Goal: Ask a question

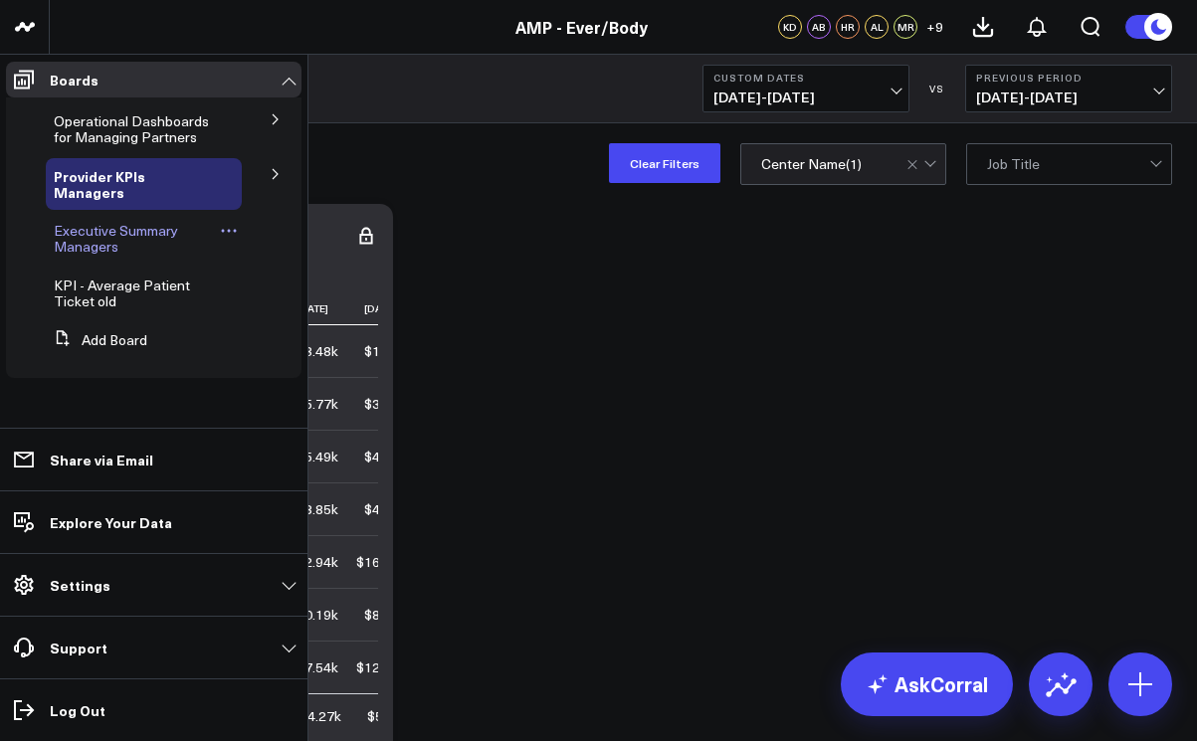
click at [75, 230] on span "Executive Summary Managers" at bounding box center [116, 238] width 124 height 35
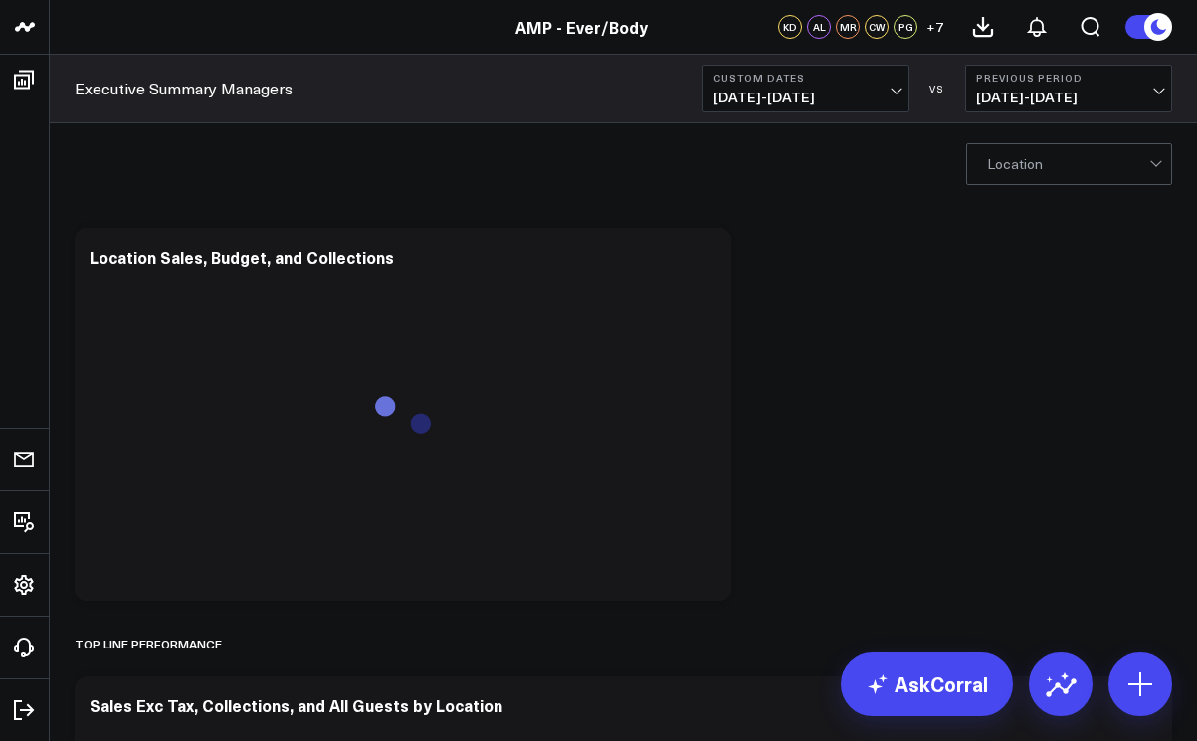
click at [889, 92] on span "07/01/25 - 07/24/25" at bounding box center [805, 98] width 185 height 16
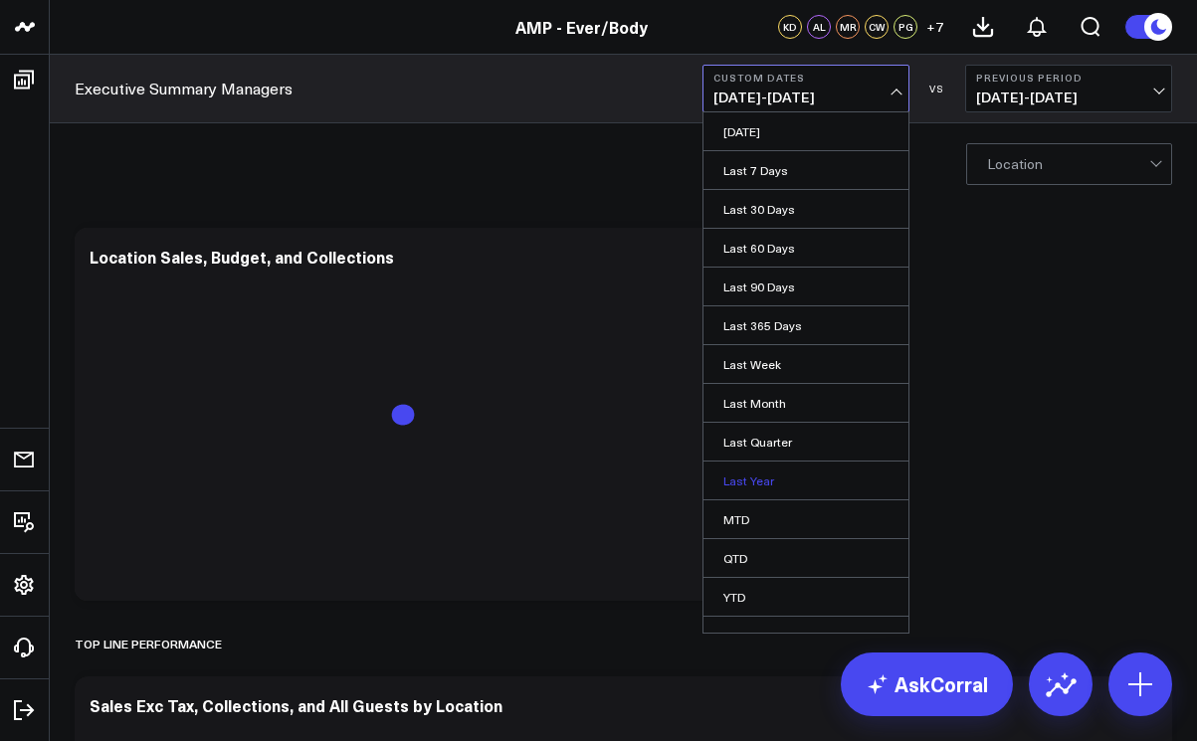
scroll to position [22, 0]
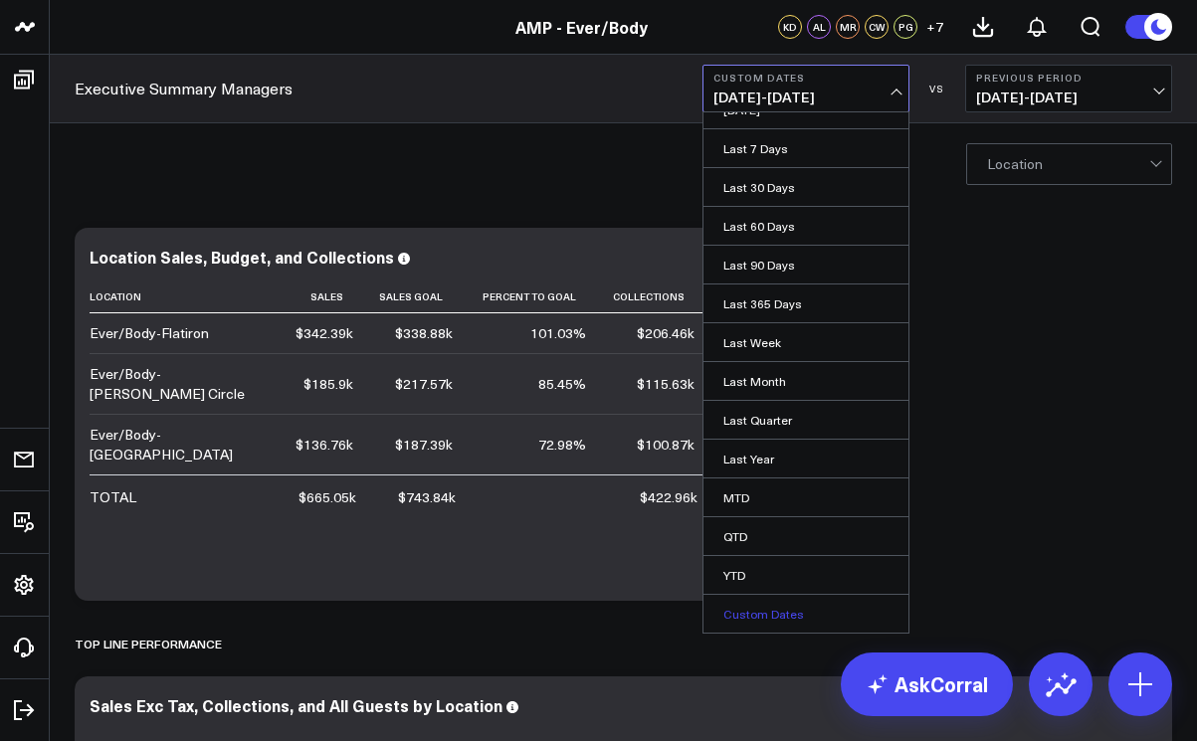
click at [730, 615] on link "Custom Dates" at bounding box center [805, 614] width 205 height 38
select select "7"
select select "2025"
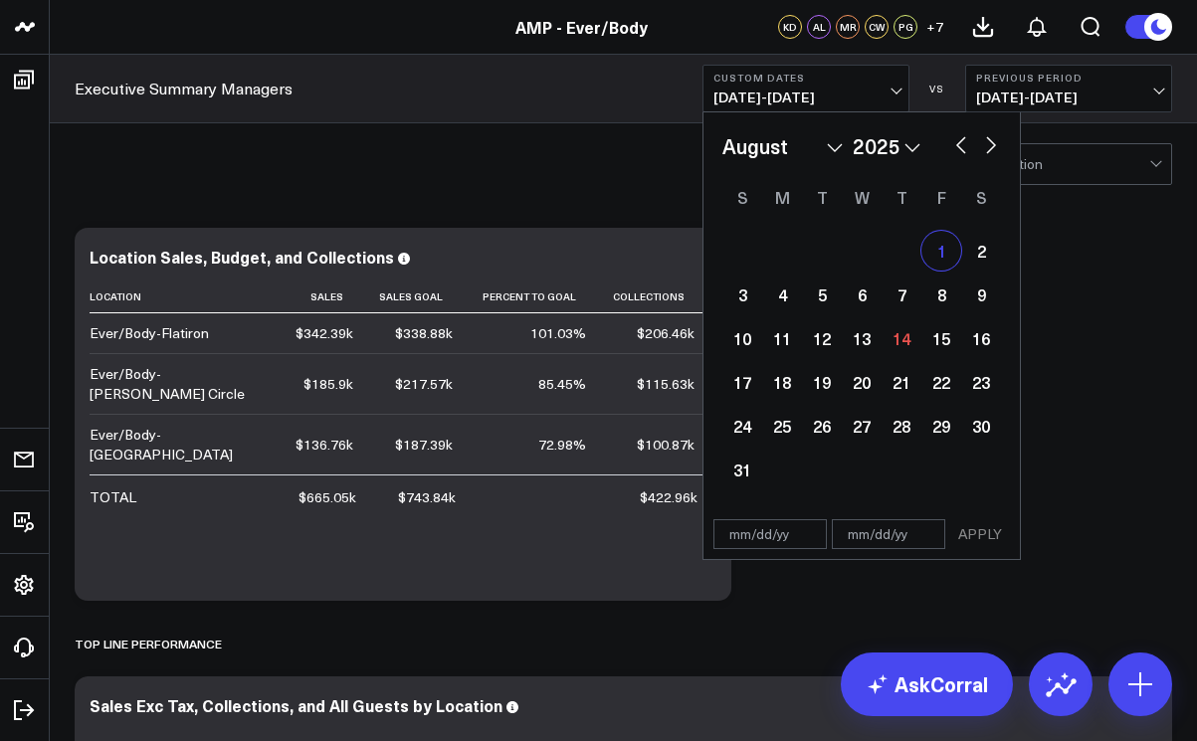
click at [933, 249] on div "1" at bounding box center [941, 251] width 40 height 40
type input "08/01/25"
select select "7"
select select "2025"
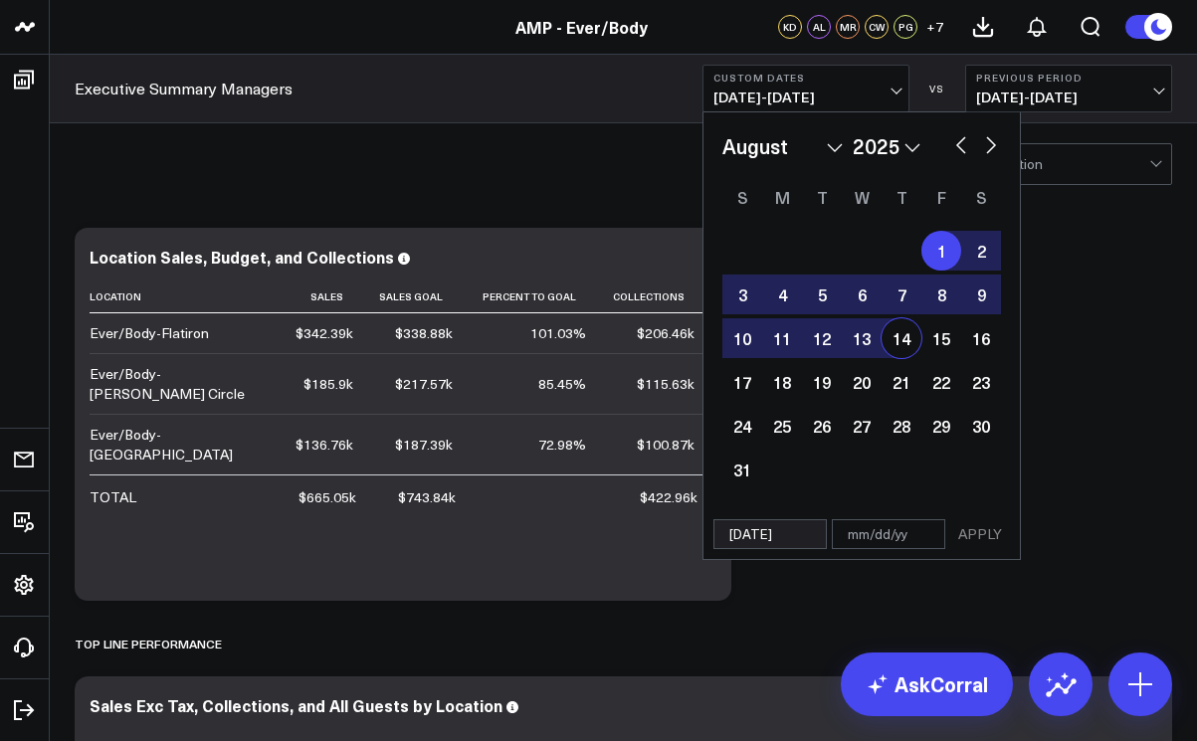
click at [904, 332] on div "14" at bounding box center [901, 338] width 40 height 40
type input "08/14/25"
select select "7"
select select "2025"
click at [974, 528] on button "APPLY" at bounding box center [980, 534] width 60 height 30
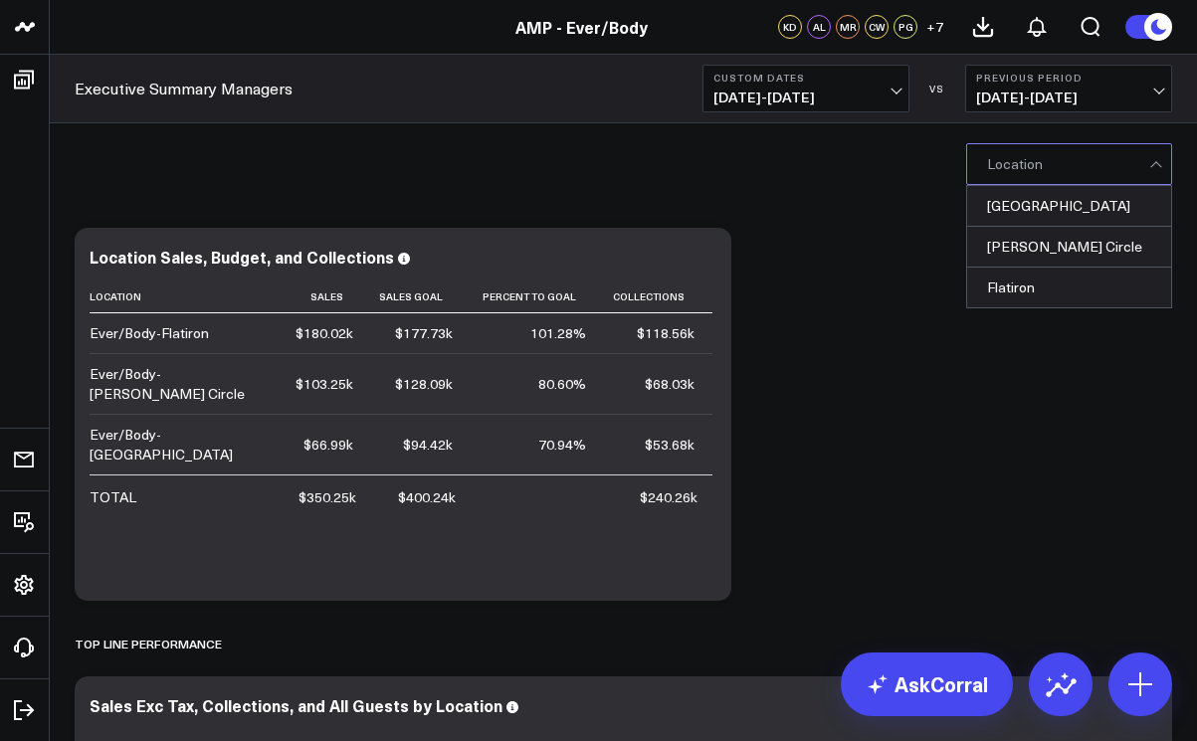
click at [1153, 166] on div at bounding box center [1157, 164] width 17 height 40
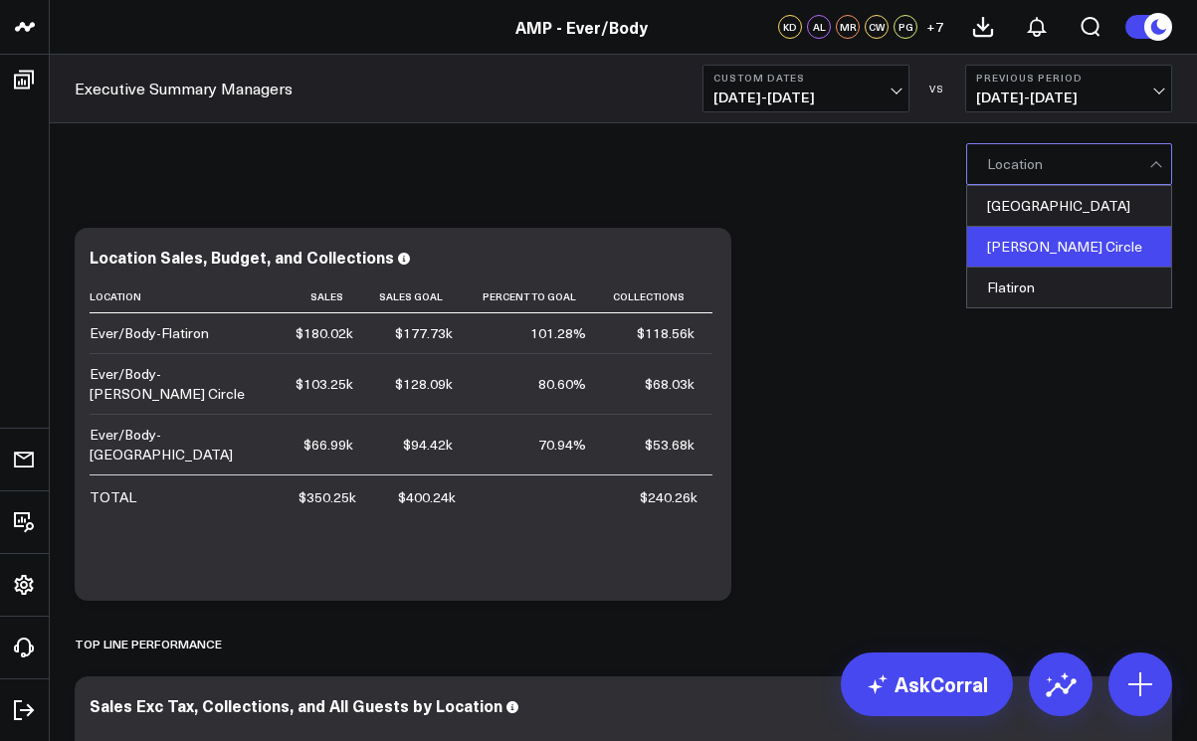
click at [1115, 239] on div "Logan Circle" at bounding box center [1069, 247] width 204 height 41
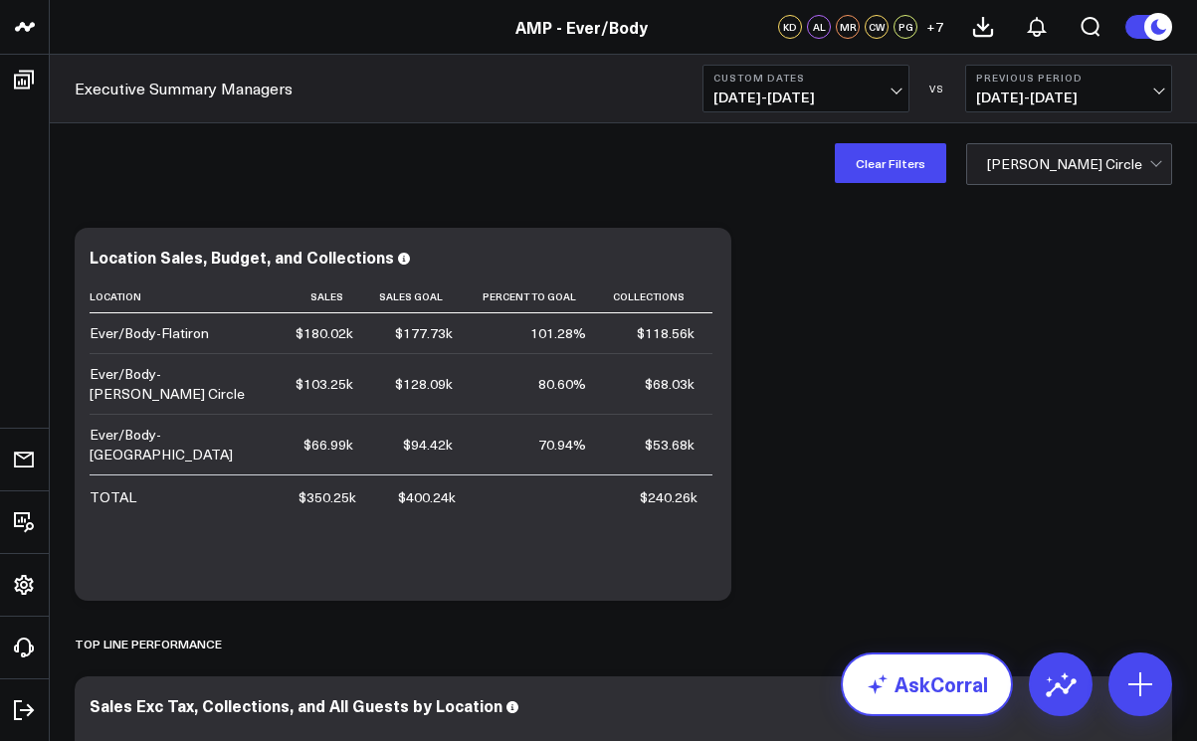
click at [935, 686] on link "AskCorral" at bounding box center [927, 685] width 172 height 64
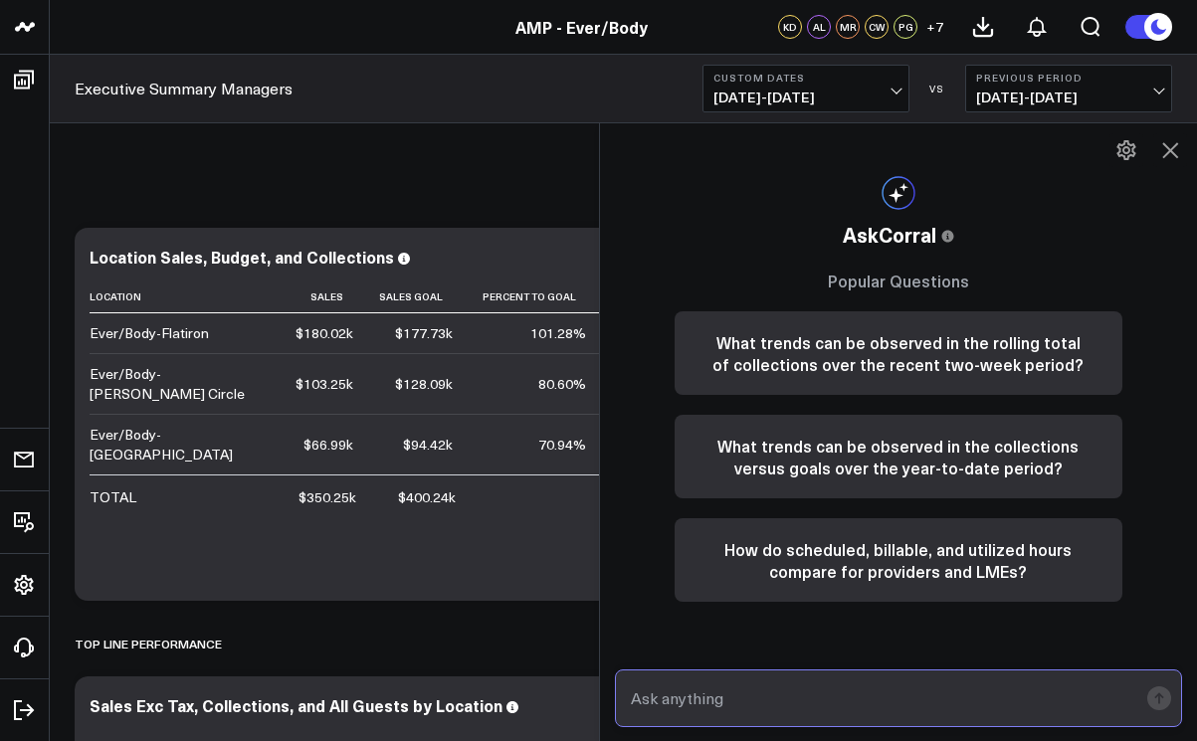
click at [805, 698] on input "text" at bounding box center [882, 698] width 512 height 36
type input "retail sales for logan circle"
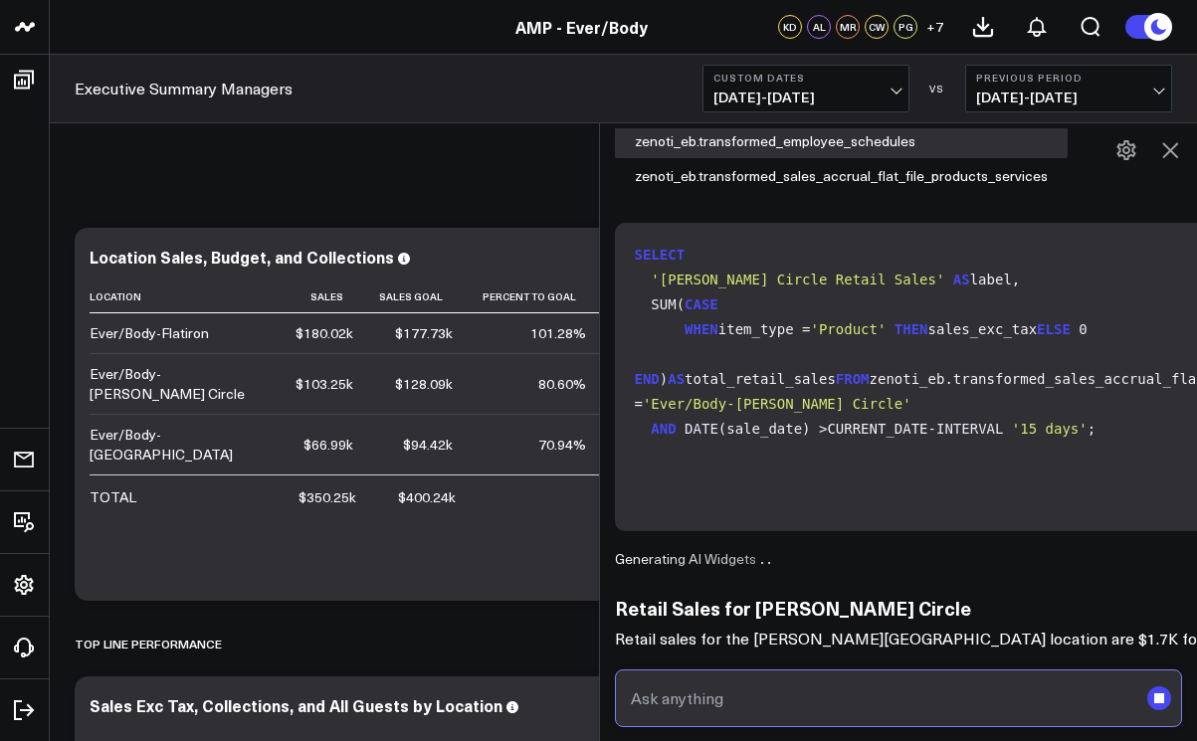
scroll to position [272, 0]
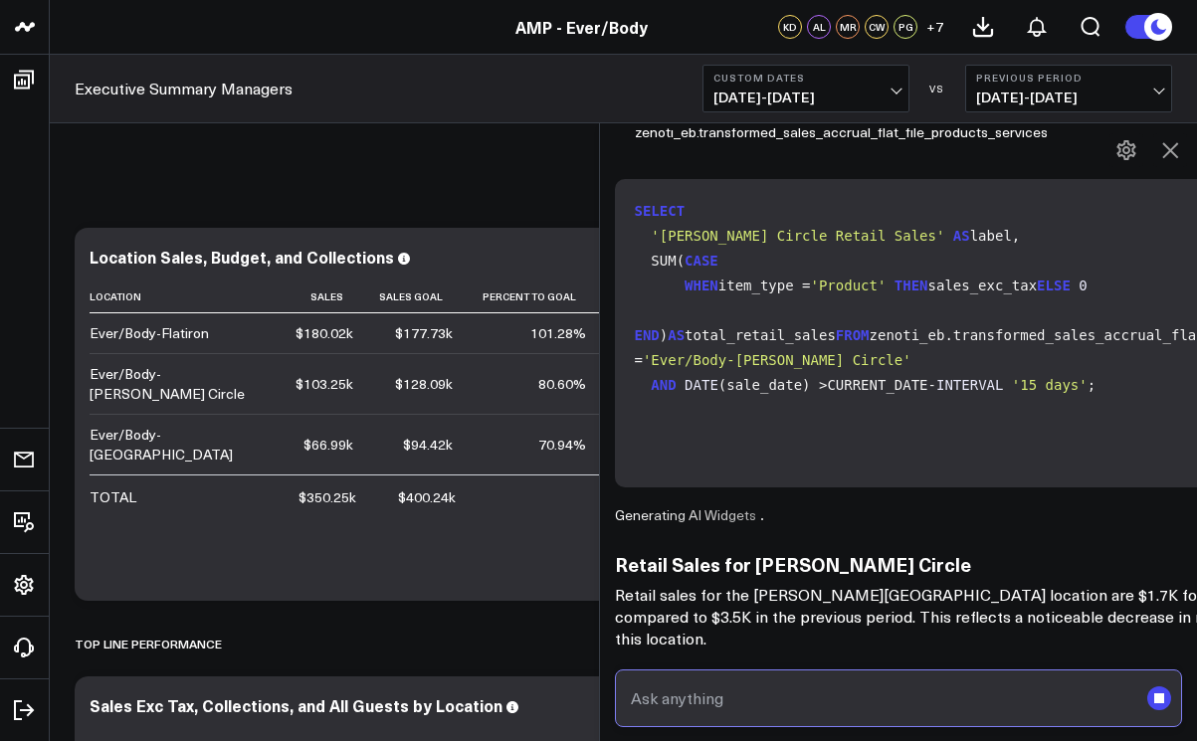
click at [787, 706] on input "text" at bounding box center [882, 698] width 512 height 36
type input "utilization"
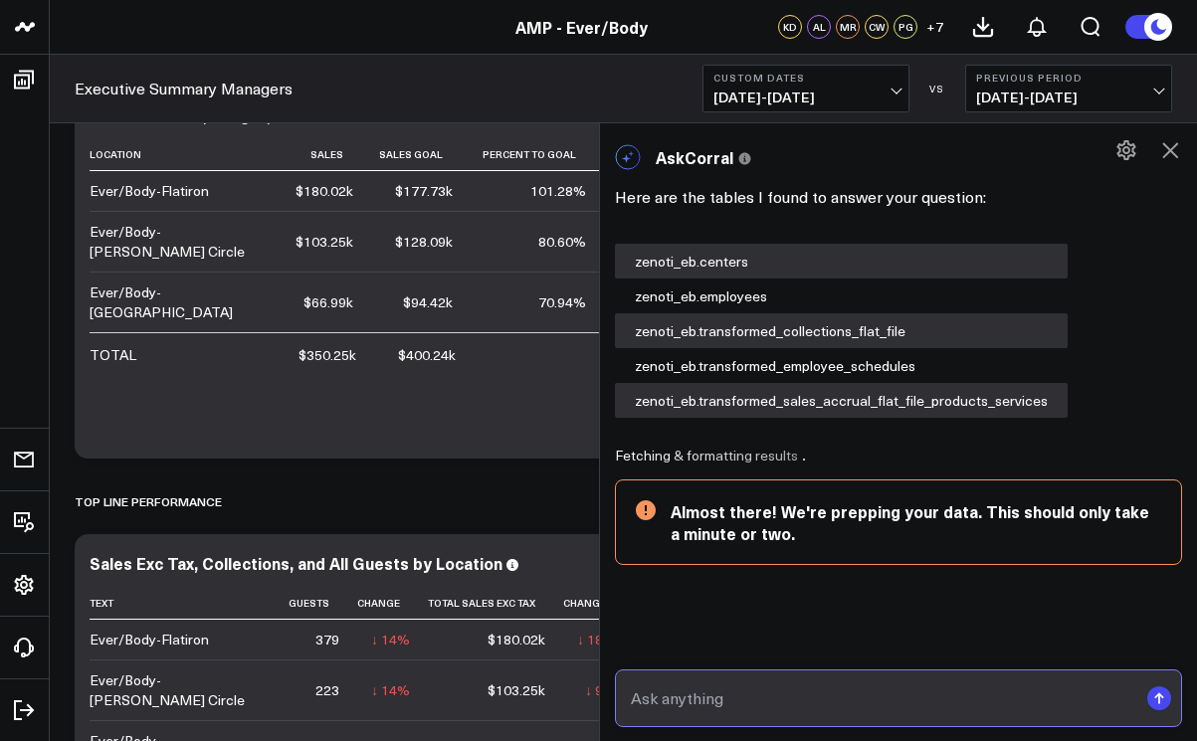
scroll to position [153, 0]
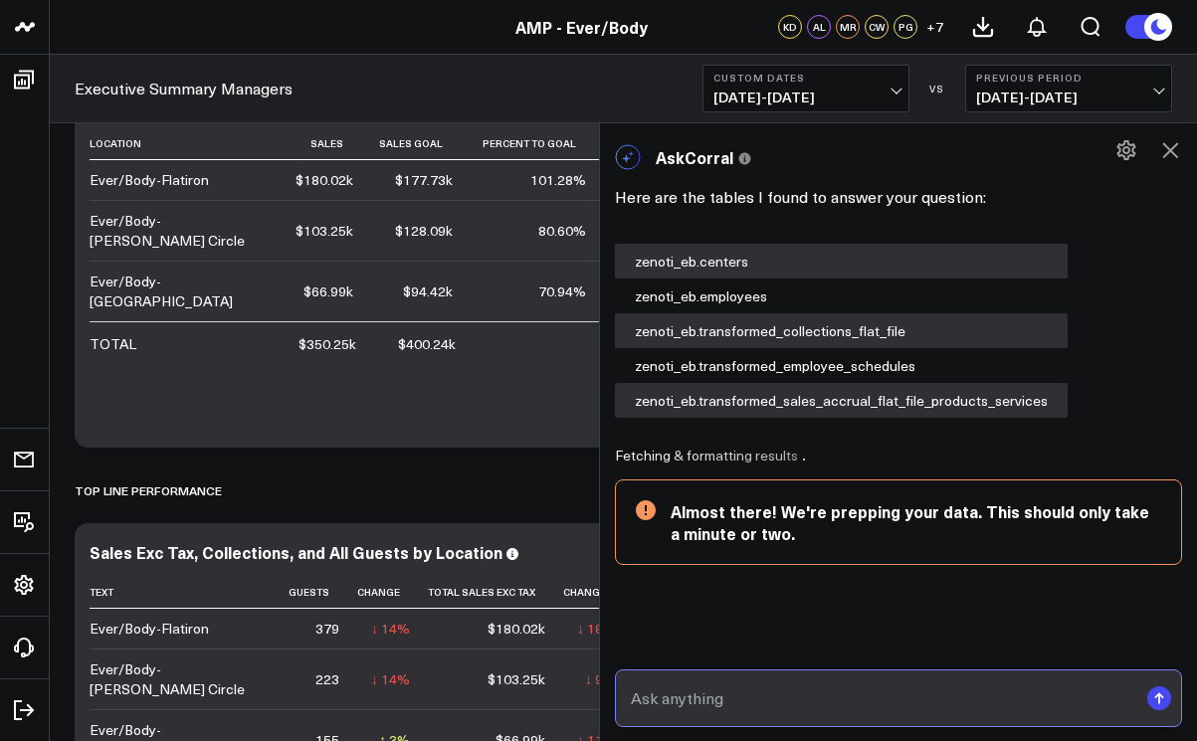
click at [801, 694] on input "text" at bounding box center [882, 698] width 512 height 36
type input "rebooking rate for logan circle"
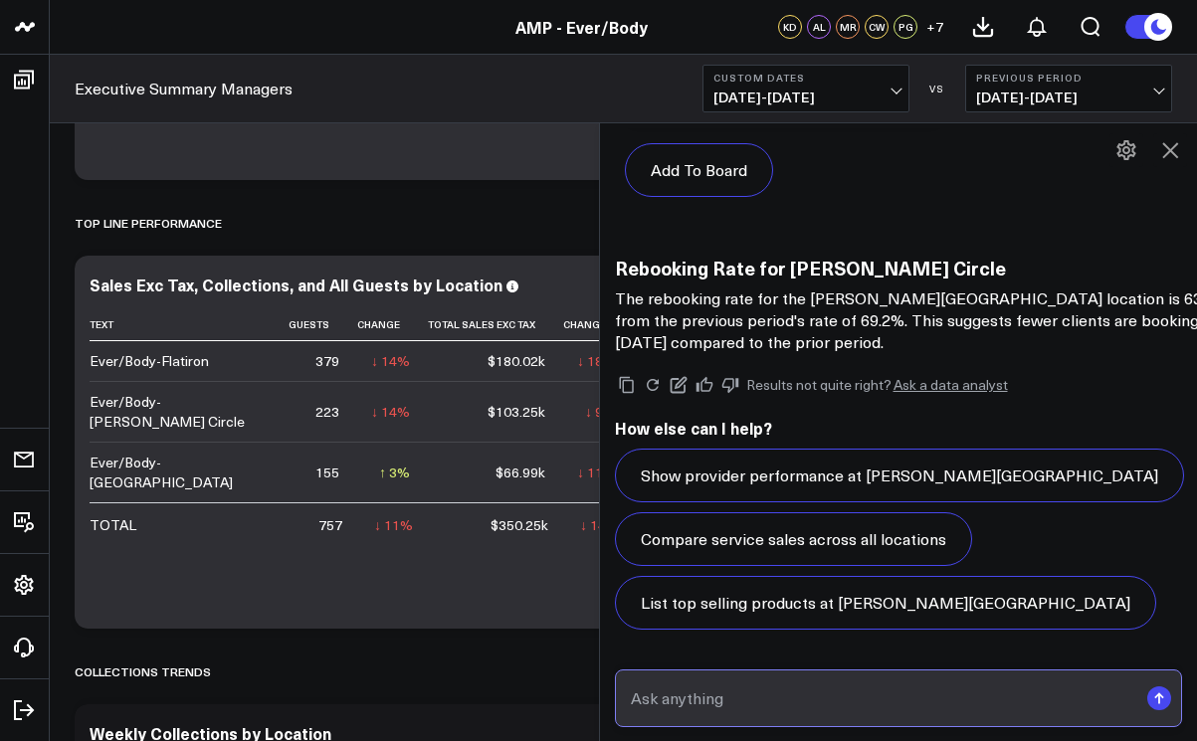
scroll to position [917, 0]
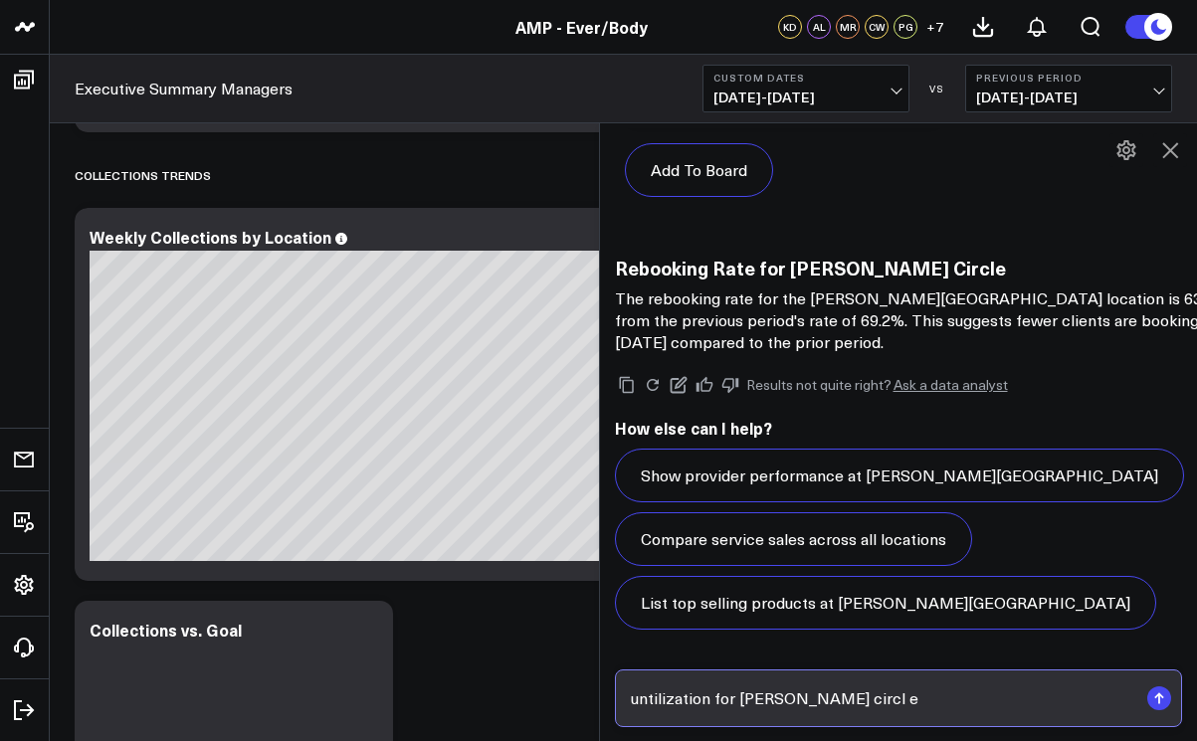
click at [663, 704] on input "untilization for logan circl e" at bounding box center [882, 698] width 512 height 36
click at [802, 702] on input "utilization for logan circl e" at bounding box center [882, 698] width 512 height 36
type input "utilization for logan circle"
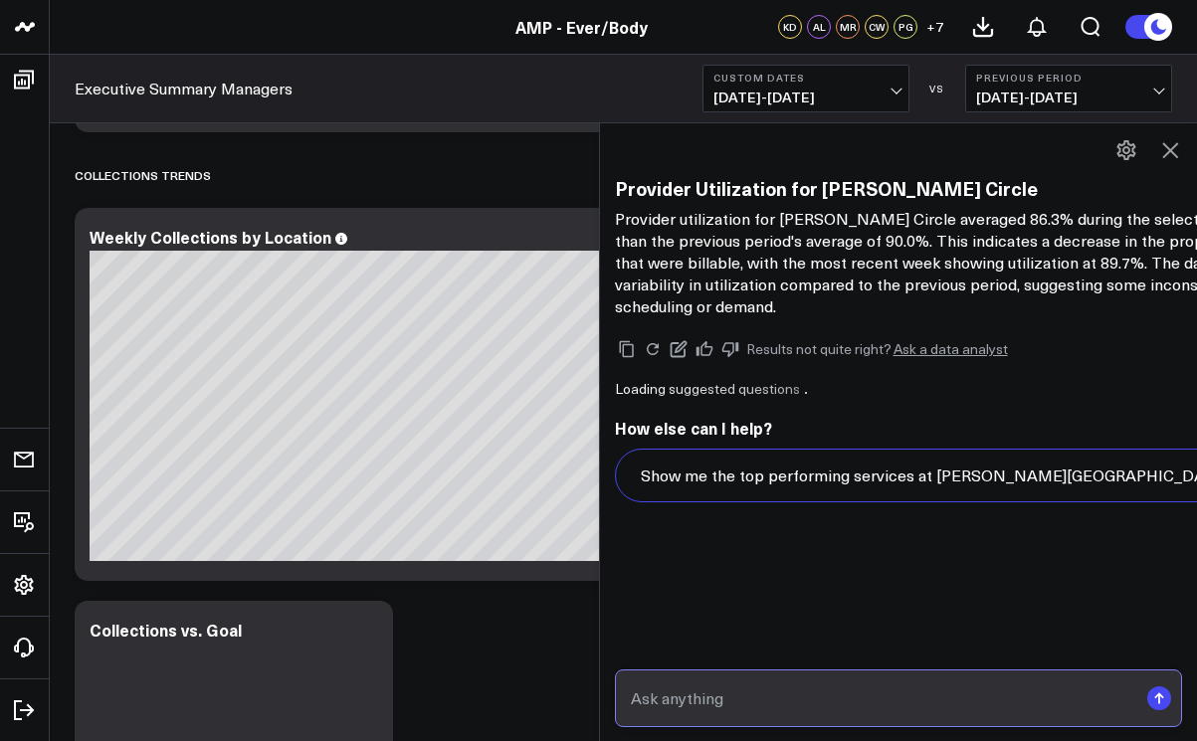
scroll to position [8086, 0]
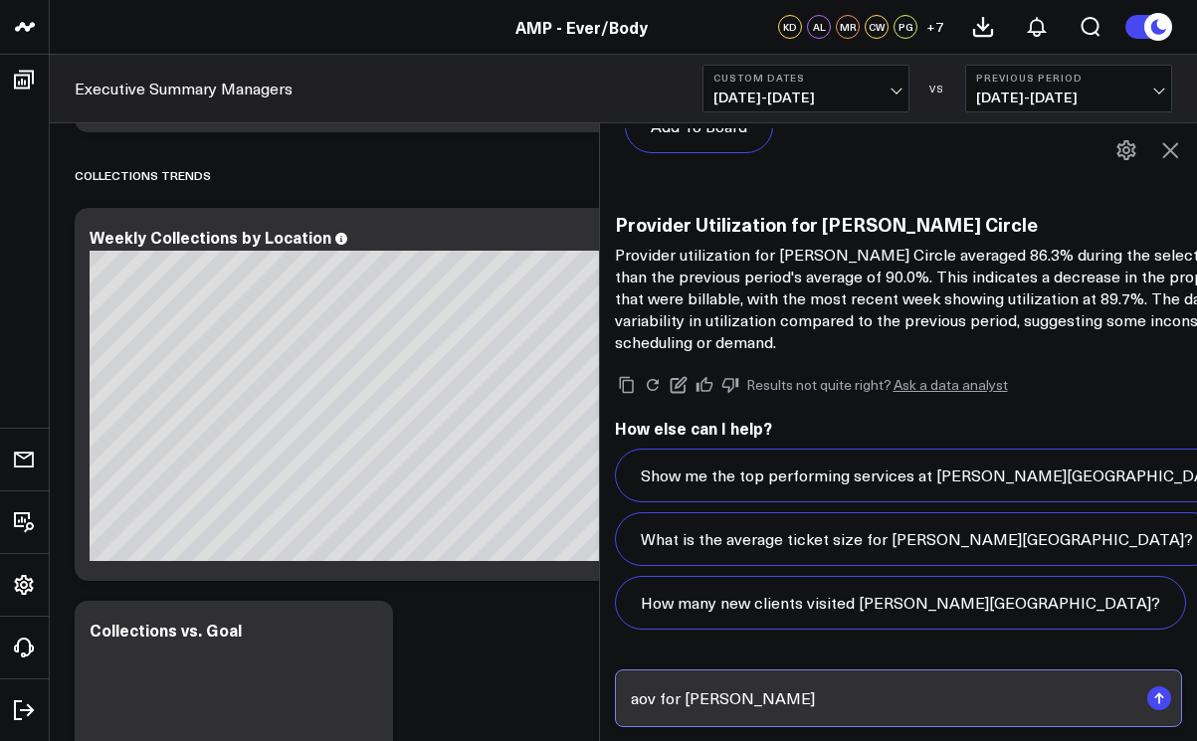
type input "aov for logan circle"
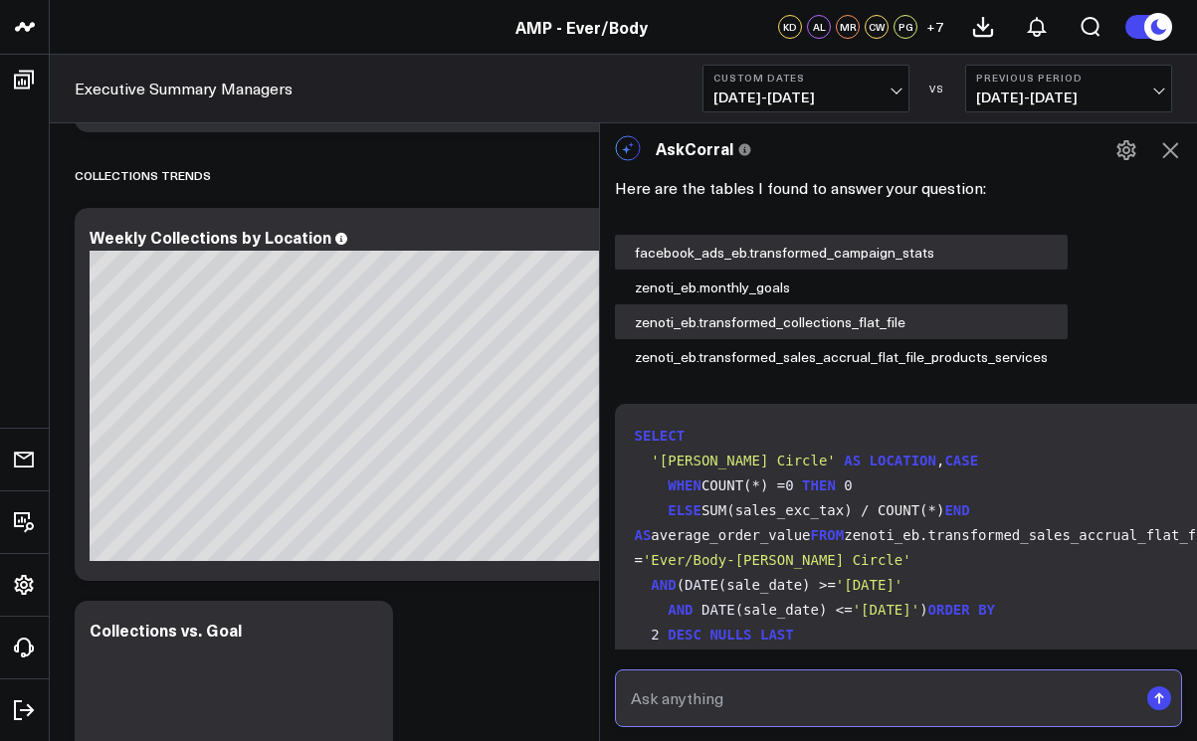
scroll to position [10375, 0]
